Goal: Find specific page/section: Find specific page/section

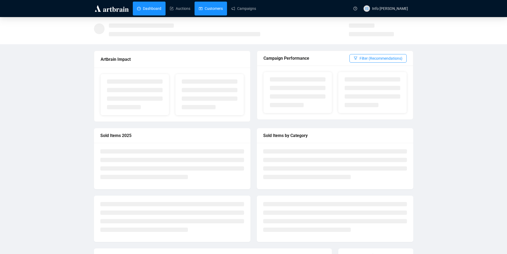
click at [199, 10] on link "Customers" at bounding box center [211, 9] width 24 height 14
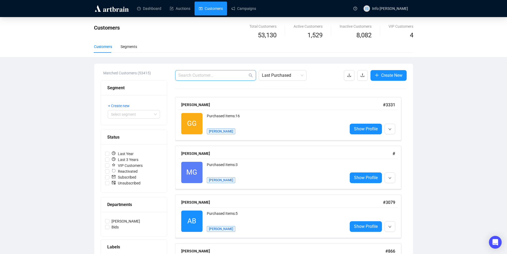
click at [200, 77] on input "text" at bounding box center [212, 75] width 69 height 6
paste input "0468 307 768"
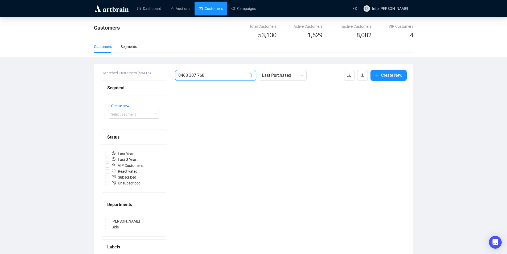
click at [198, 74] on input "0468 307 768" at bounding box center [212, 75] width 69 height 6
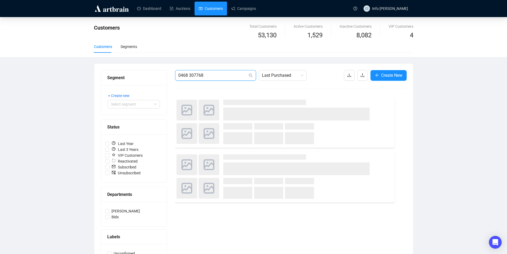
click at [189, 73] on input "0468 307768" at bounding box center [212, 75] width 69 height 6
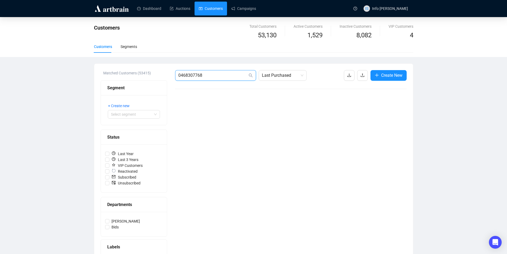
click at [205, 76] on input "0468307768" at bounding box center [212, 75] width 69 height 6
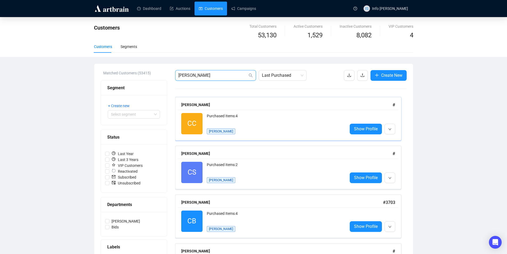
type input "[PERSON_NAME]"
click at [234, 110] on div "CC Reactivated Purchased Items: 4 [PERSON_NAME] Show Profile" at bounding box center [288, 124] width 220 height 28
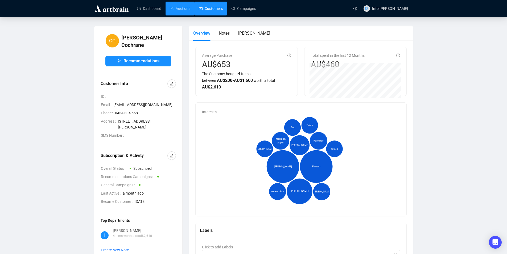
click at [203, 9] on link "Customers" at bounding box center [211, 9] width 24 height 14
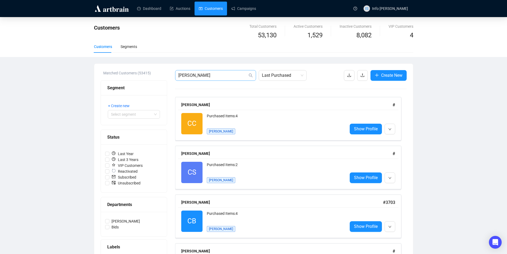
click at [234, 71] on span "[PERSON_NAME]" at bounding box center [215, 75] width 81 height 11
click at [232, 75] on input "[PERSON_NAME]" at bounding box center [212, 75] width 69 height 6
click at [233, 76] on input "[PERSON_NAME]" at bounding box center [212, 75] width 69 height 6
paste input "0468307768"
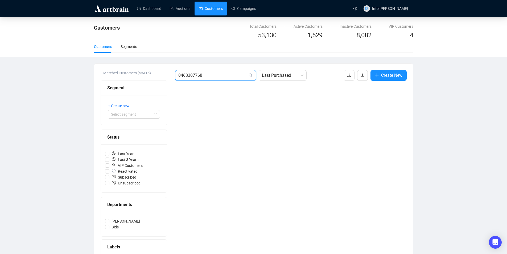
click at [232, 76] on input "0468307768" at bounding box center [212, 75] width 69 height 6
click at [231, 75] on input "0468307768" at bounding box center [212, 75] width 69 height 6
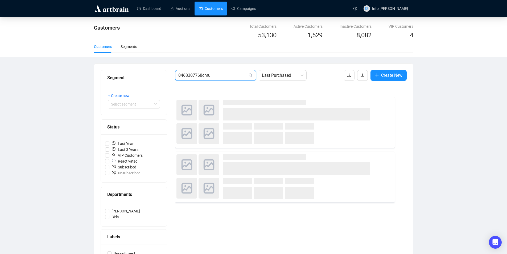
drag, startPoint x: 231, startPoint y: 75, endPoint x: 153, endPoint y: 72, distance: 78.3
click at [153, 72] on div "Segment + Create new Select segment Status Last Year Last 3 Years VIP Customers…" at bounding box center [254, 180] width 306 height 220
type input "[PERSON_NAME]"
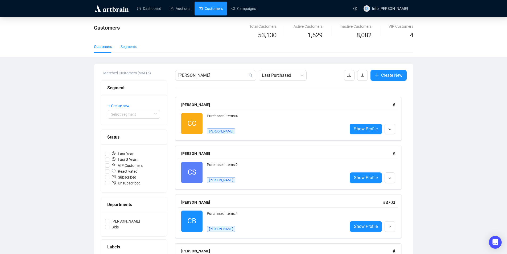
click at [133, 49] on div "Segments" at bounding box center [129, 46] width 16 height 12
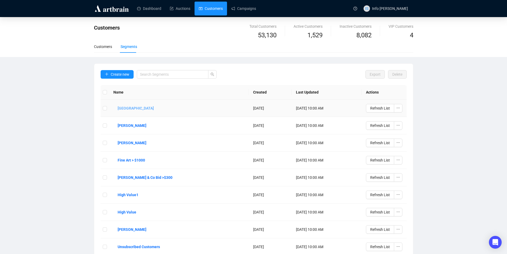
click at [126, 110] on b "[GEOGRAPHIC_DATA]" at bounding box center [136, 108] width 36 height 6
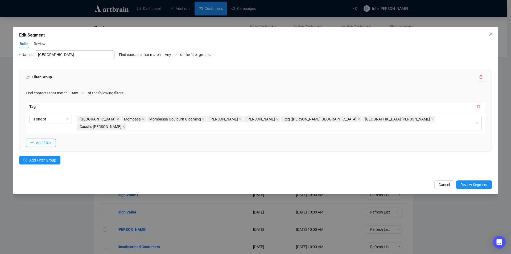
click at [44, 223] on div "Edit Segment Build Review Name [PERSON_NAME] Find contacts that match Any of th…" at bounding box center [255, 127] width 511 height 254
